Goal: Task Accomplishment & Management: Manage account settings

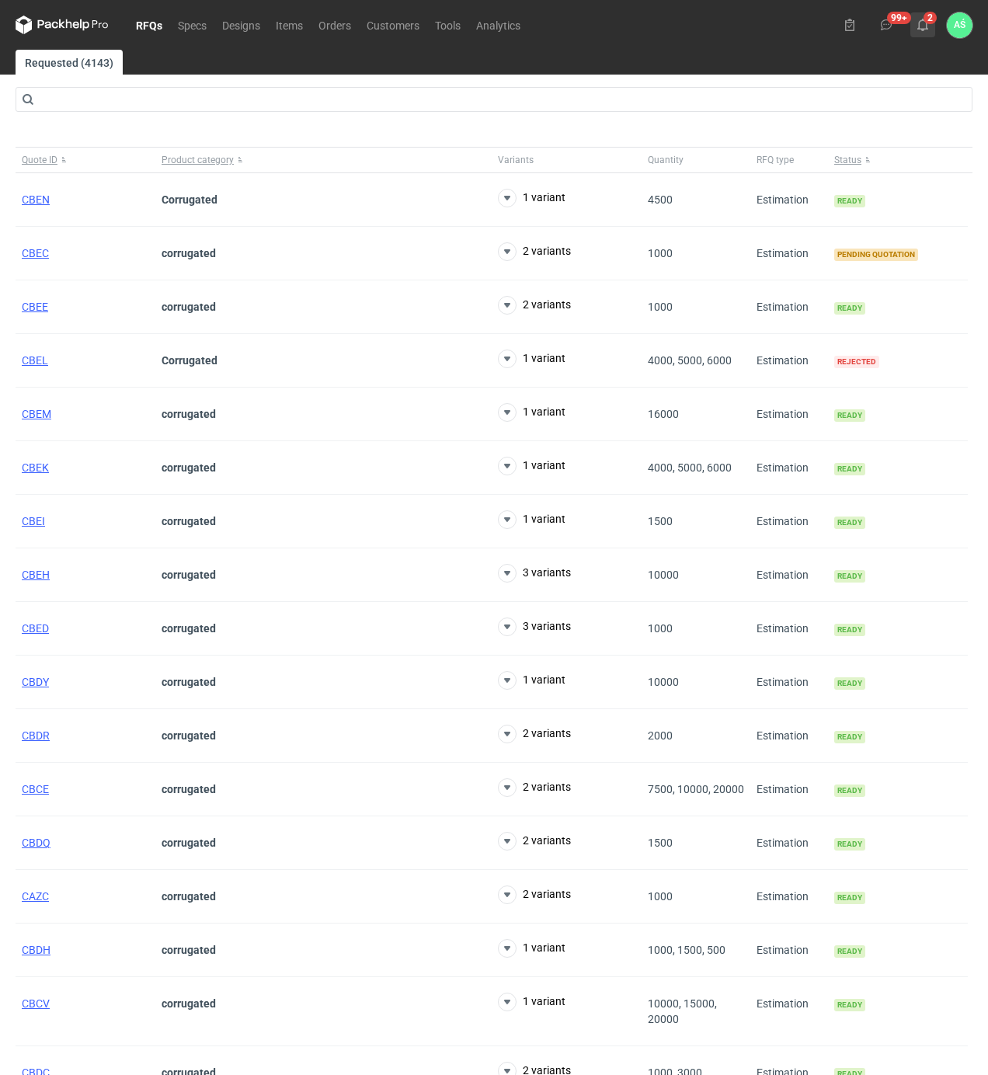
click at [924, 30] on icon at bounding box center [923, 25] width 12 height 12
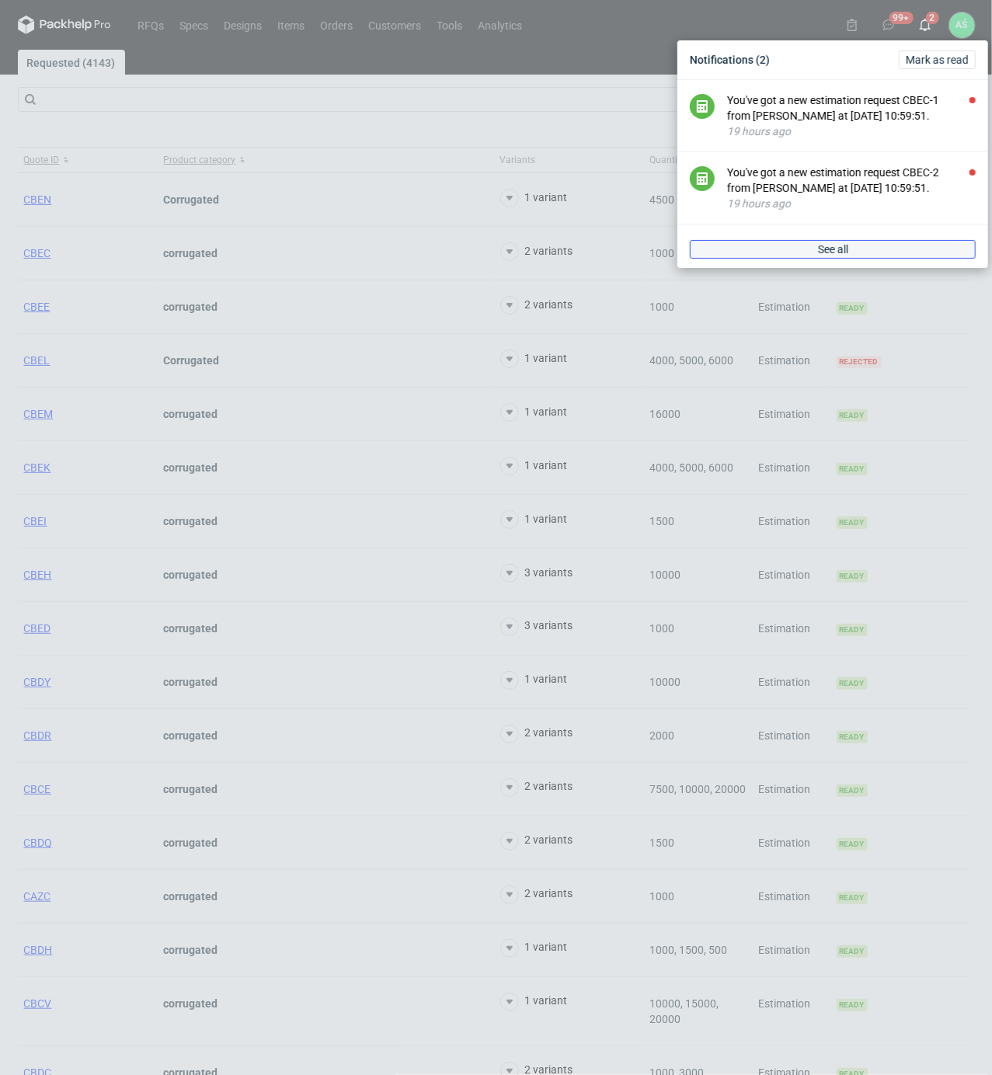
click at [806, 245] on link "See all" at bounding box center [833, 249] width 286 height 19
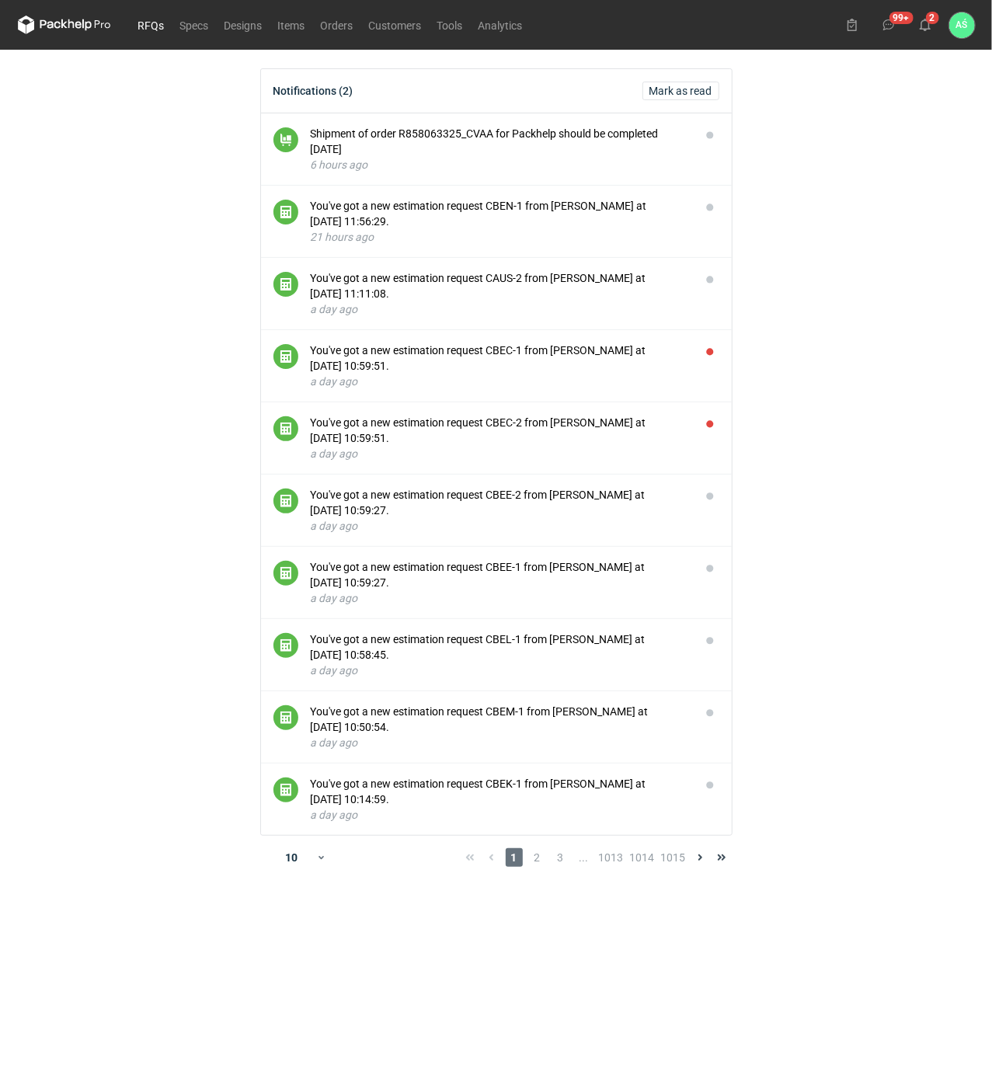
click at [148, 16] on link "RFQs" at bounding box center [151, 25] width 42 height 19
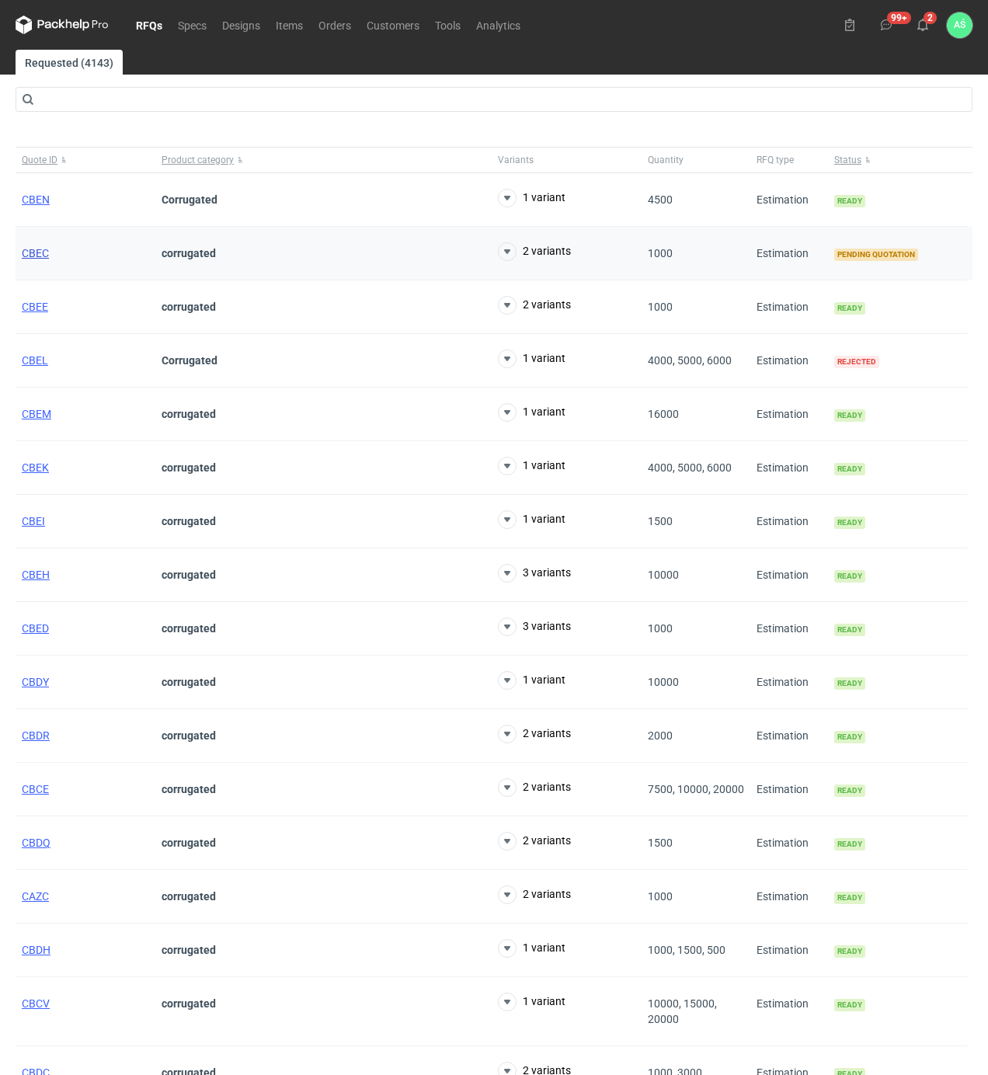
click at [39, 258] on span "CBEC" at bounding box center [35, 253] width 27 height 12
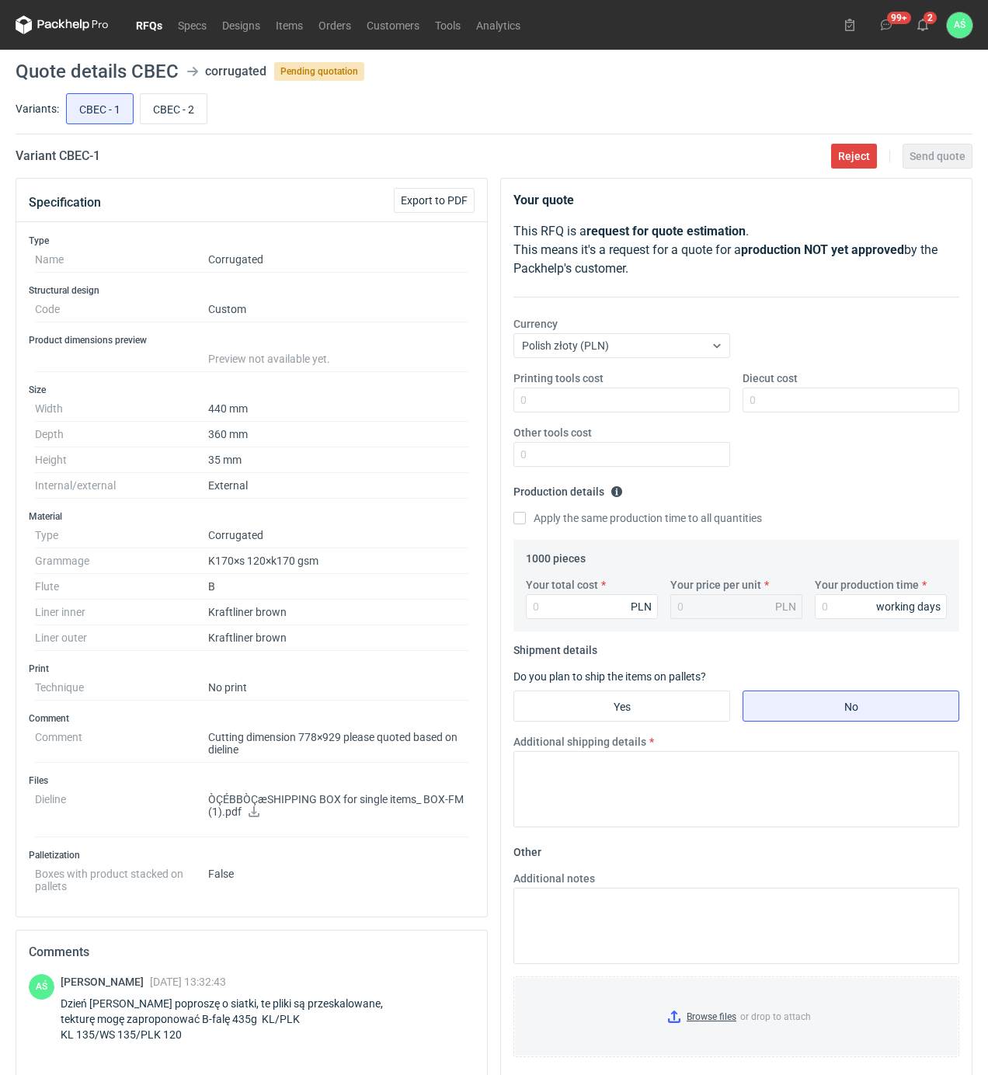
click at [152, 19] on link "RFQs" at bounding box center [149, 25] width 42 height 19
